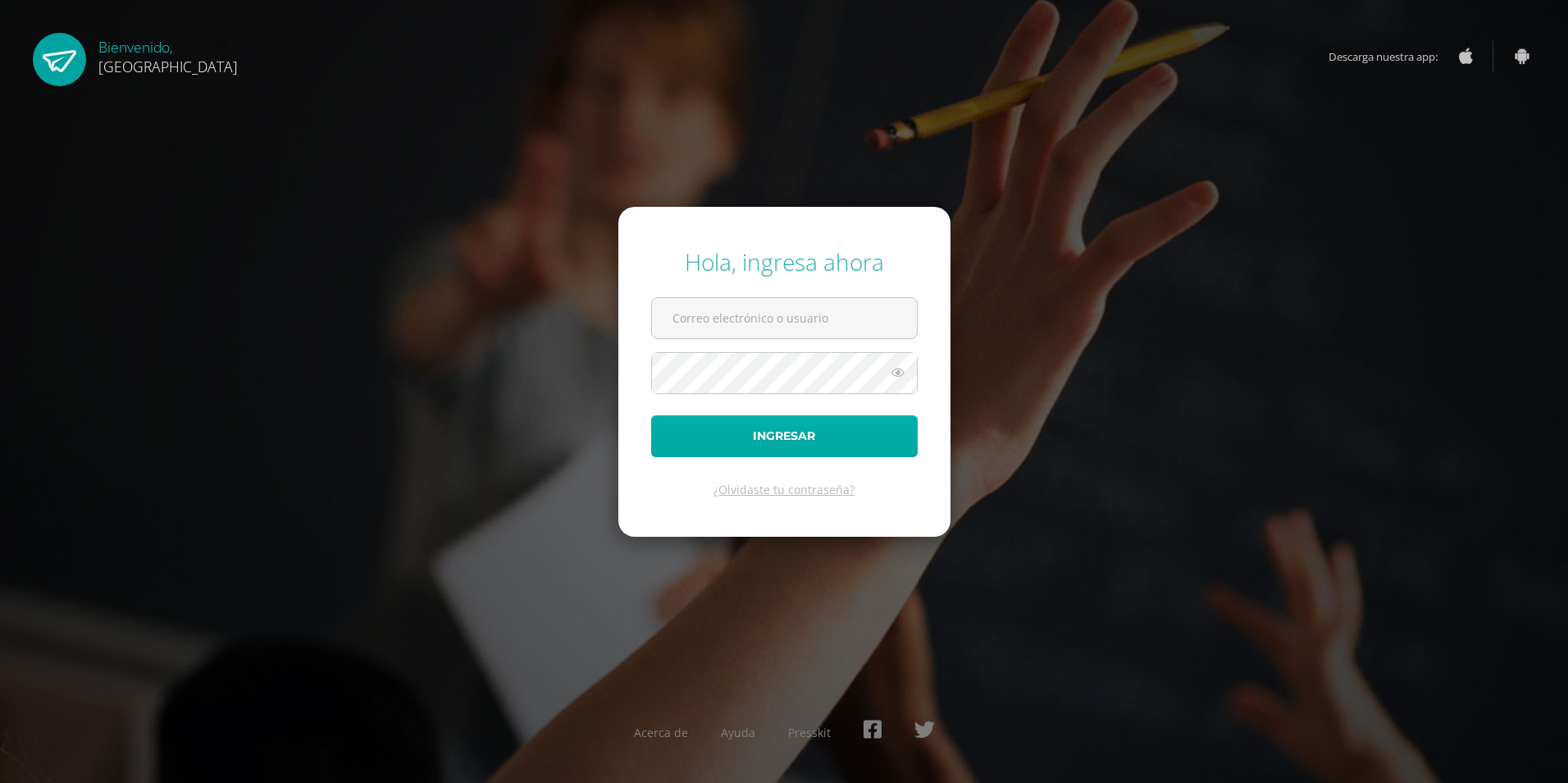
type input "[EMAIL_ADDRESS][DOMAIN_NAME]"
click at [770, 439] on button "Ingresar" at bounding box center [784, 436] width 266 height 42
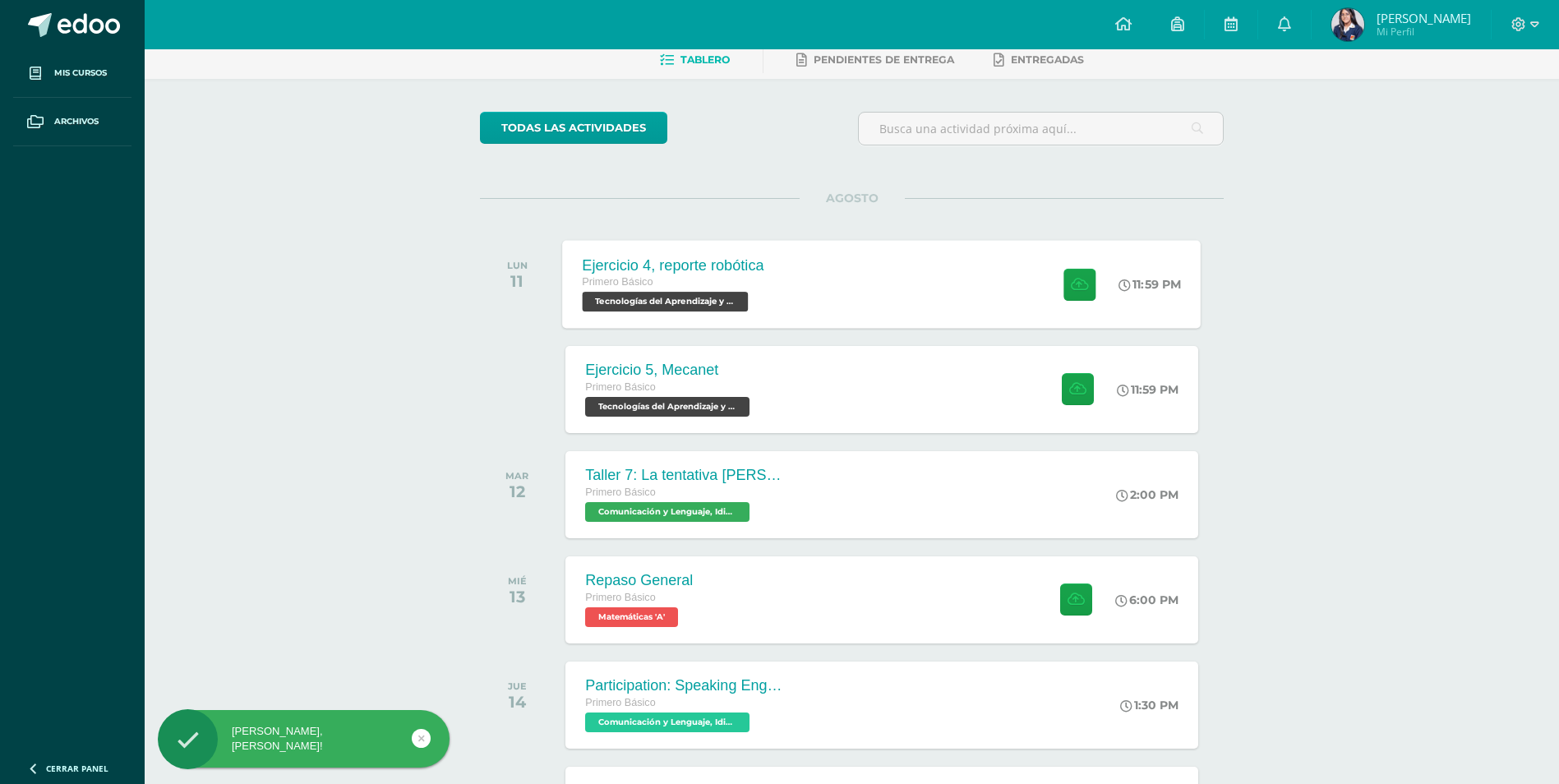
scroll to position [165, 0]
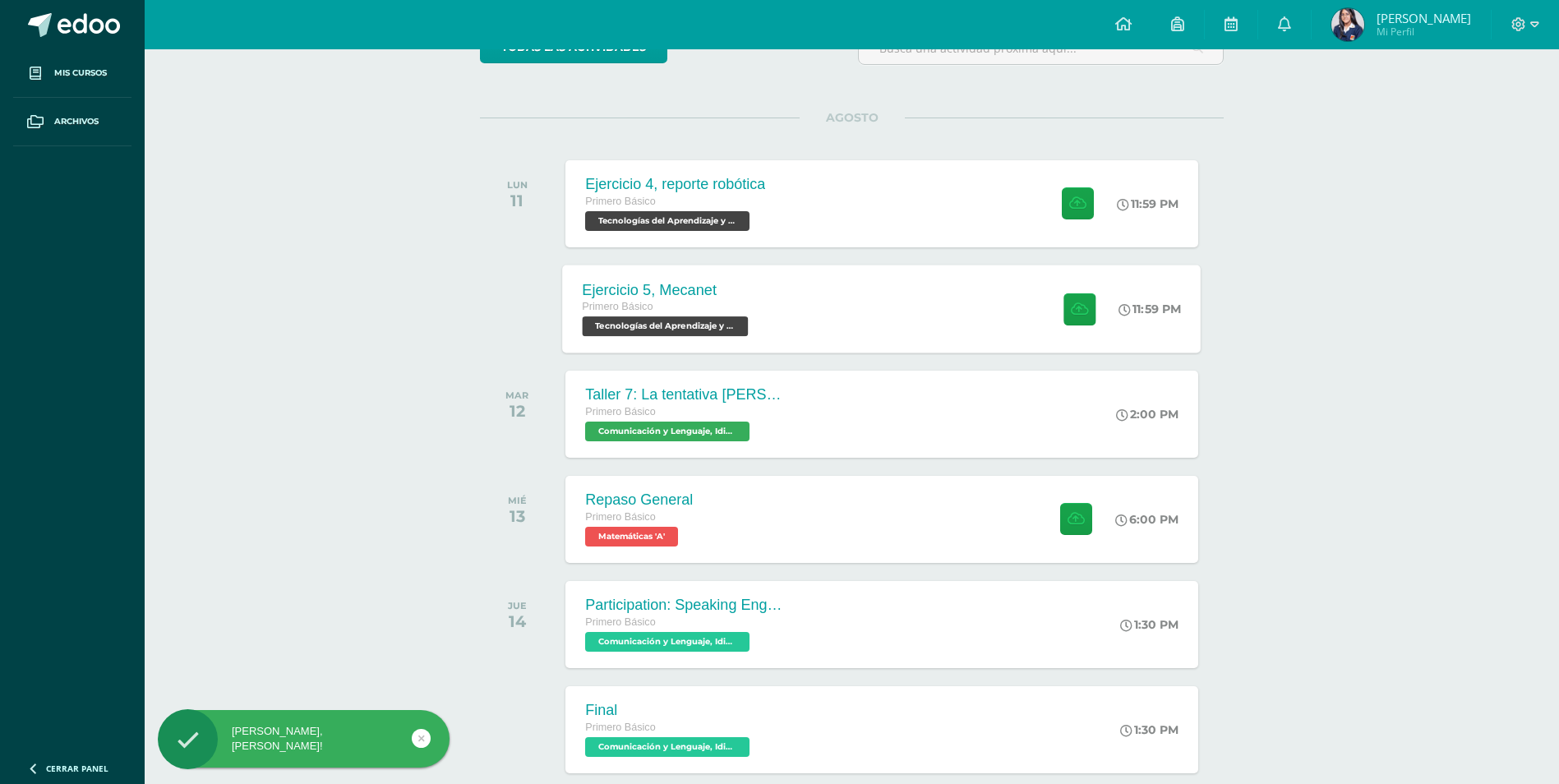
click at [854, 315] on div "Ejercicio 5, Mecanet Primero Básico Tecnologías del Aprendizaje y la Comunicaci…" at bounding box center [882, 308] width 639 height 88
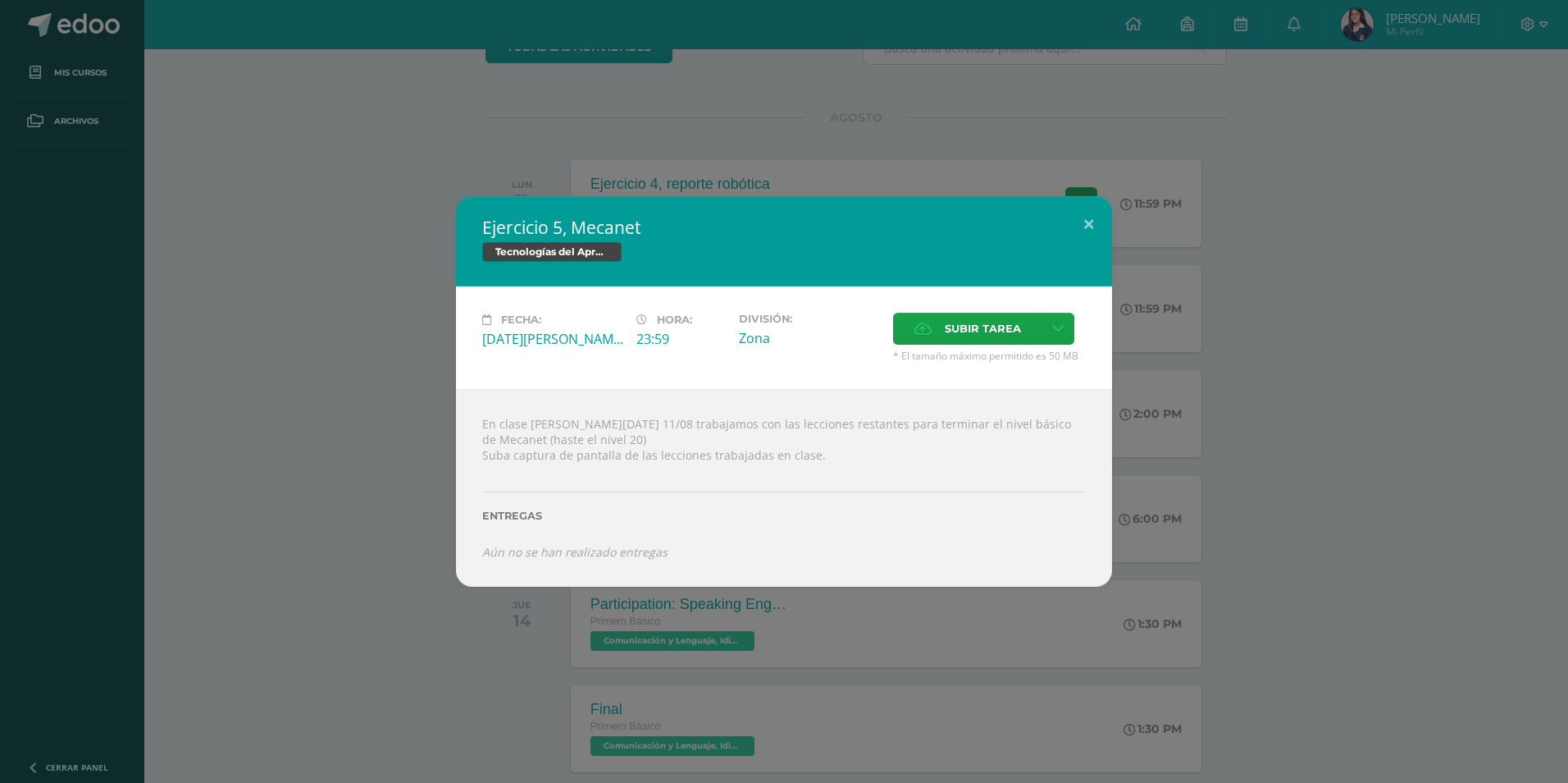
drag, startPoint x: 1275, startPoint y: 316, endPoint x: 1257, endPoint y: 316, distance: 18.0
click at [1275, 316] on div "Ejercicio 5, Mecanet Tecnologías del Aprendizaje y la Comunicación Fecha: [DATE…" at bounding box center [784, 391] width 1554 height 390
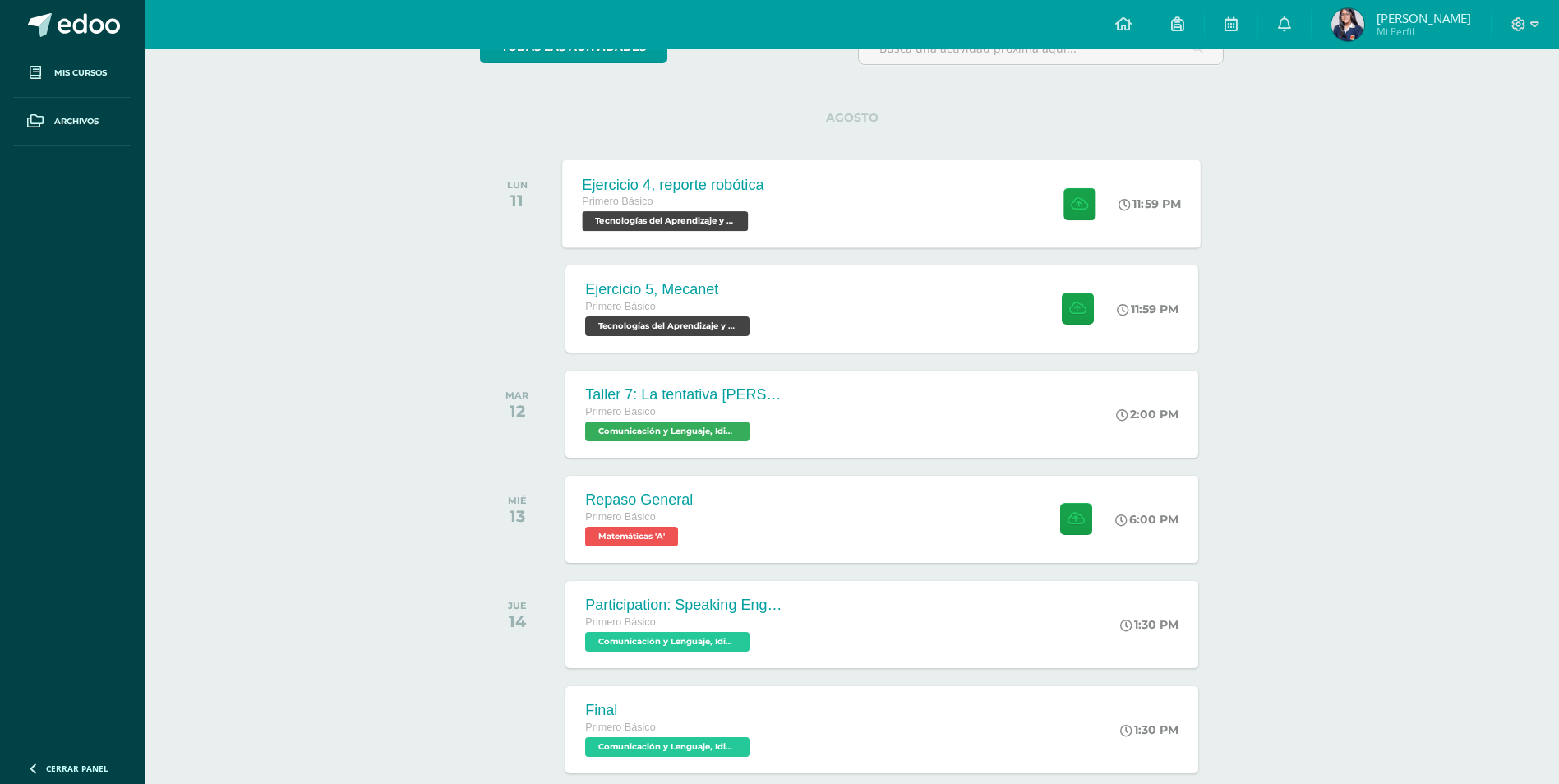
click at [798, 215] on div "Ejercicio 4, reporte robótica Primero Básico Tecnologías del Aprendizaje y la C…" at bounding box center [882, 203] width 639 height 88
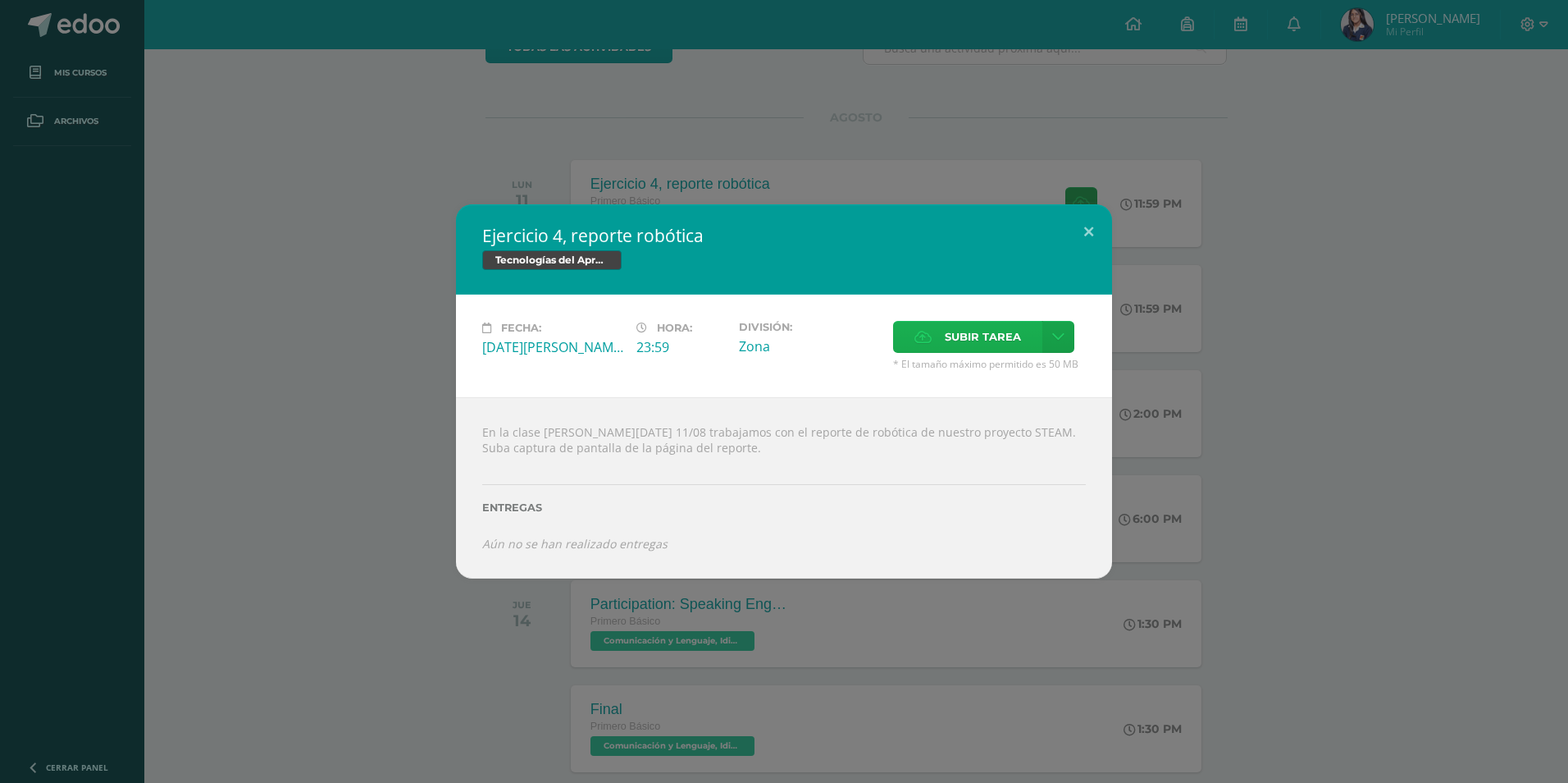
click at [963, 328] on span "Subir tarea" at bounding box center [982, 336] width 76 height 30
click at [0, 0] on input "Subir tarea" at bounding box center [0, 0] width 0 height 0
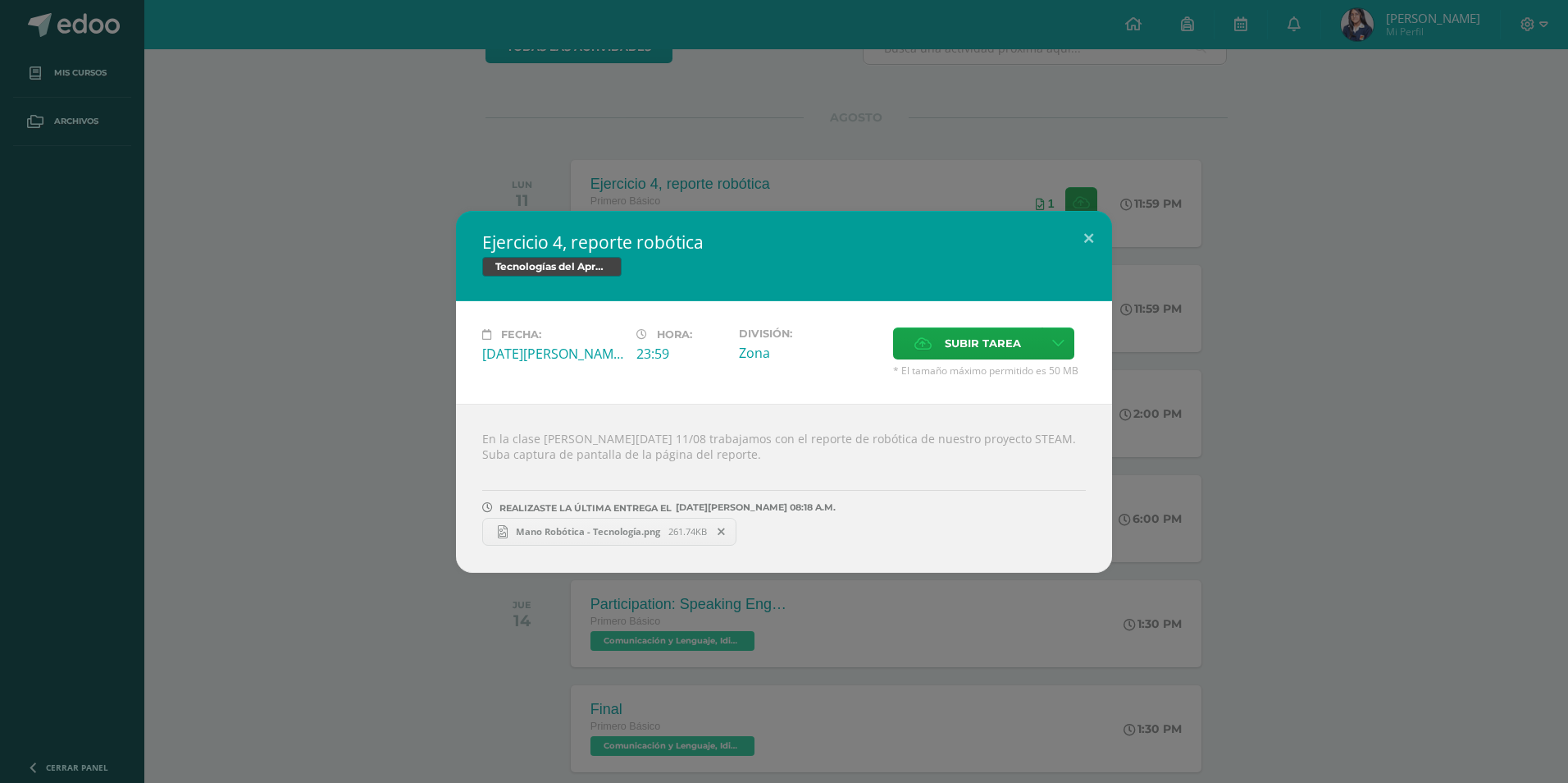
click at [998, 664] on div "Ejercicio 4, reporte robótica Tecnologías del Aprendizaje y la Comunicación Fec…" at bounding box center [784, 391] width 1568 height 783
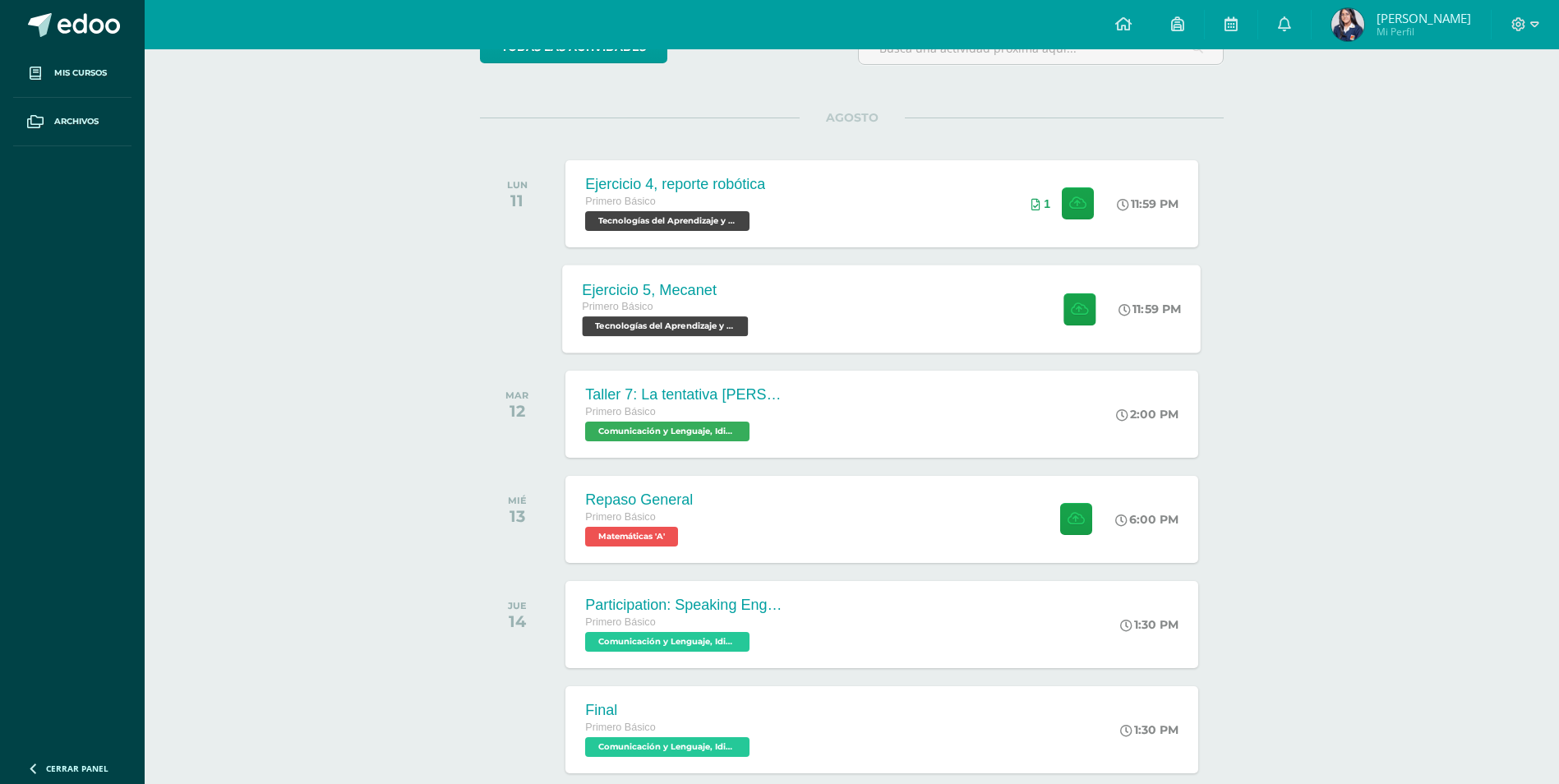
click at [754, 339] on div "Ejercicio 5, Mecanet Primero Básico Tecnologías del Aprendizaje y la Comunicaci…" at bounding box center [668, 308] width 209 height 88
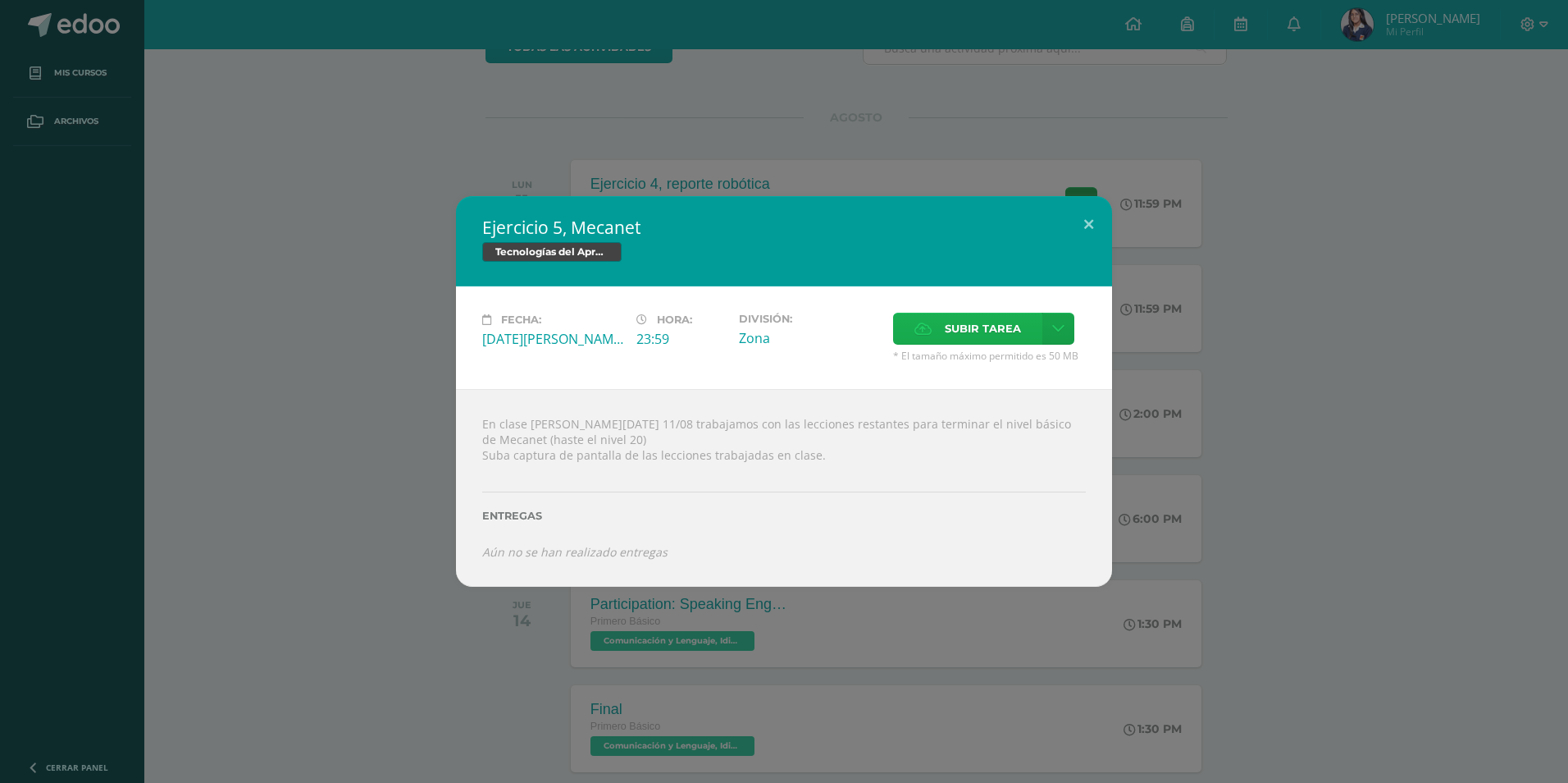
click at [948, 315] on span "Subir tarea" at bounding box center [982, 328] width 76 height 30
click at [0, 0] on input "Subir tarea" at bounding box center [0, 0] width 0 height 0
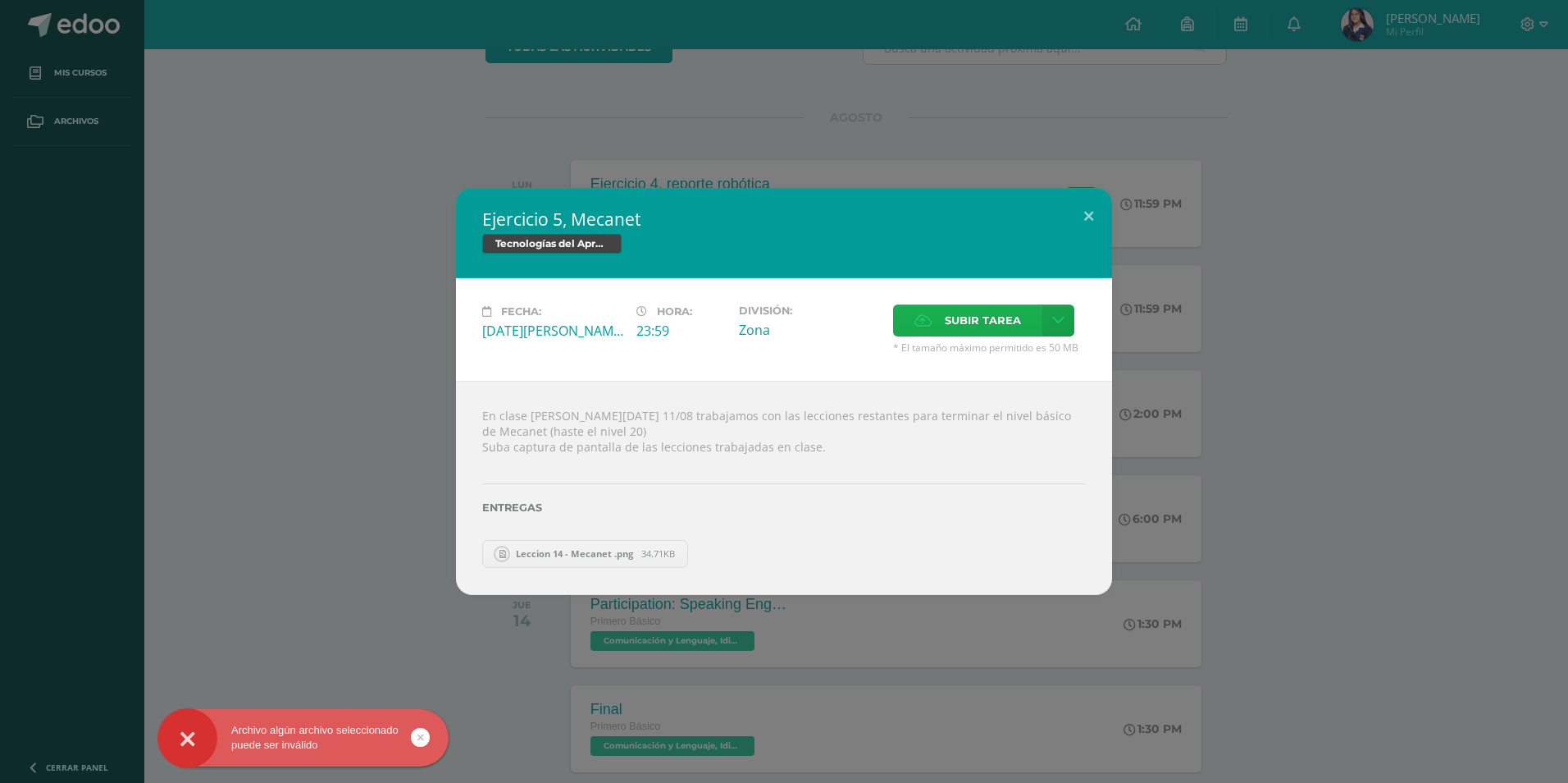
click at [989, 331] on span "Subir tarea" at bounding box center [982, 319] width 76 height 30
click at [0, 0] on input "Subir tarea" at bounding box center [0, 0] width 0 height 0
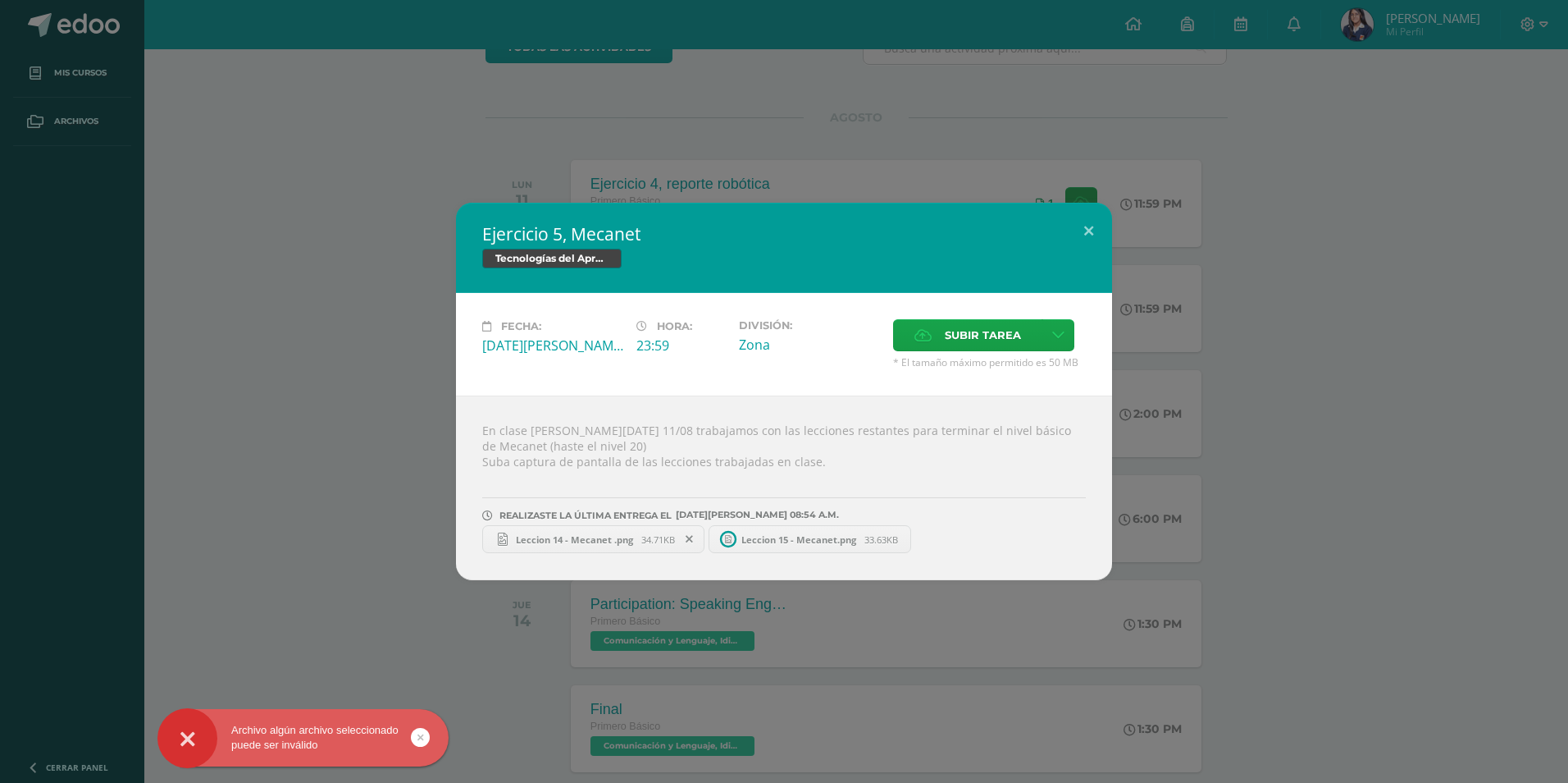
click at [208, 724] on div at bounding box center [188, 738] width 60 height 60
drag, startPoint x: 197, startPoint y: 737, endPoint x: 493, endPoint y: 553, distance: 348.5
click at [197, 738] on div at bounding box center [188, 738] width 60 height 60
click at [595, 537] on span "Leccion 14 - Mecanet .png" at bounding box center [575, 539] width 133 height 13
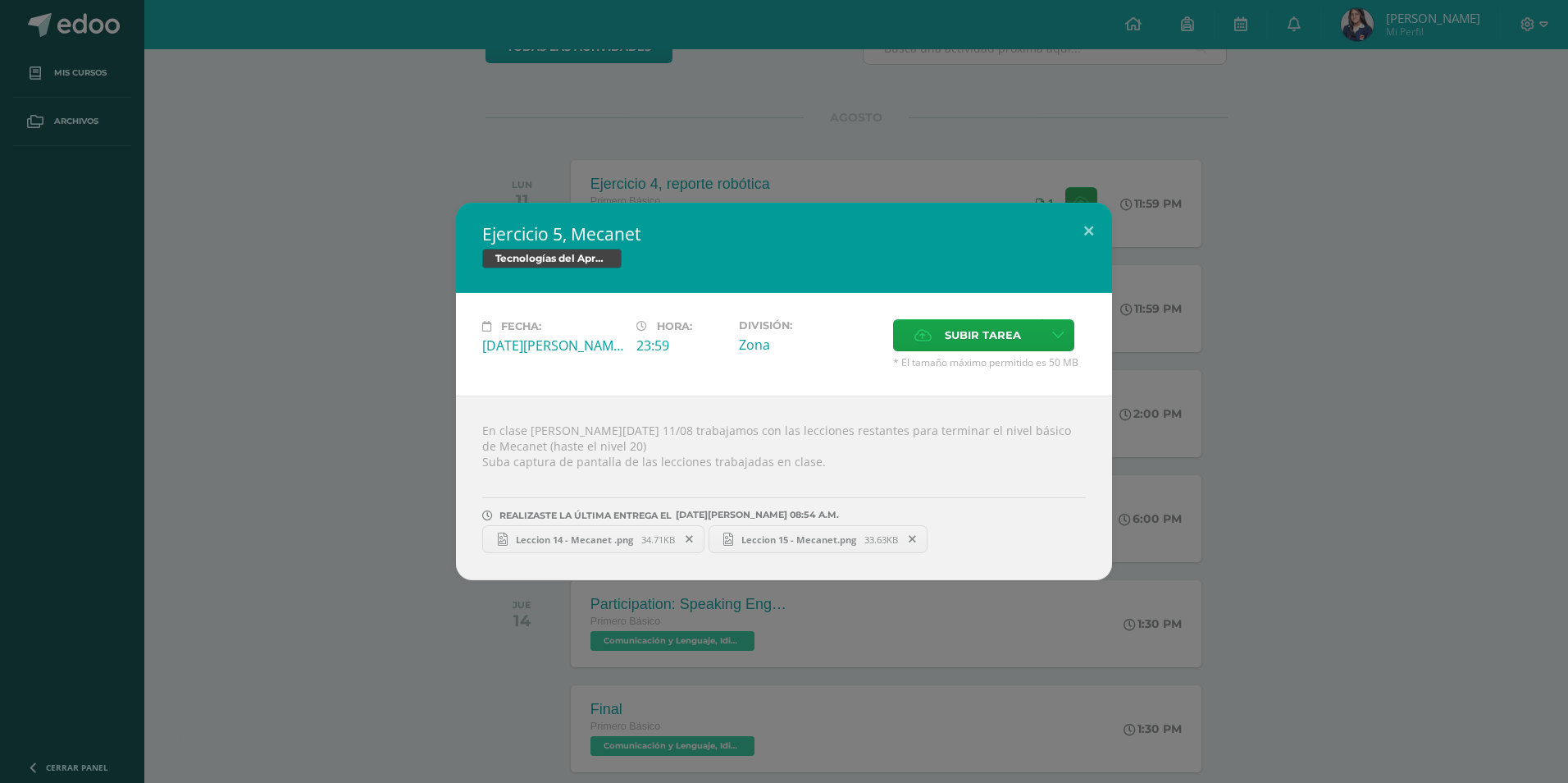
click at [809, 540] on span "Leccion 15 - Mecanet.png" at bounding box center [799, 539] width 132 height 13
click at [991, 695] on div "Ejercicio 5, Mecanet Tecnologías del Aprendizaje y la Comunicación Fecha: [DATE…" at bounding box center [784, 391] width 1568 height 783
